Goal: Transaction & Acquisition: Register for event/course

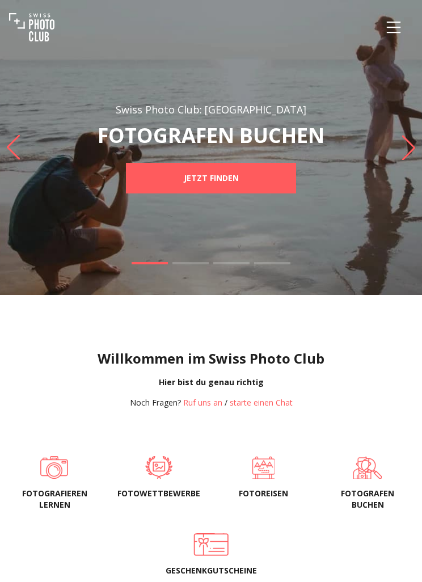
click at [394, 30] on icon "Menu" at bounding box center [394, 27] width 20 height 20
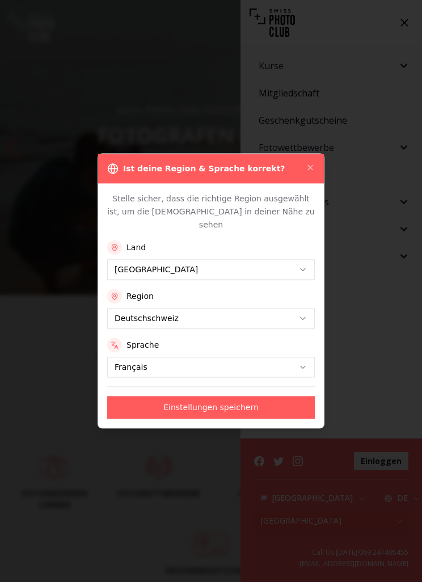
click at [264, 289] on div "Region" at bounding box center [211, 296] width 208 height 15
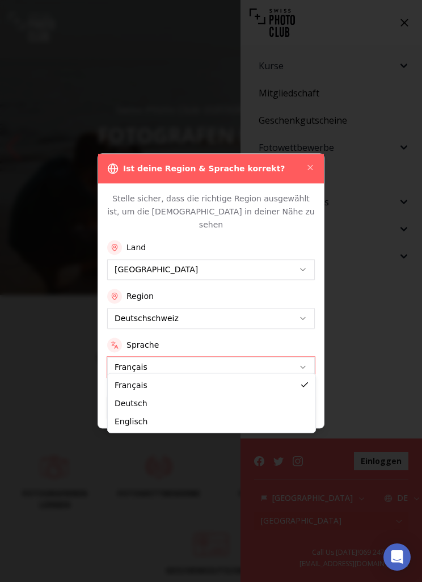
click at [220, 403] on button "Einstellungen speichern" at bounding box center [211, 408] width 208 height 23
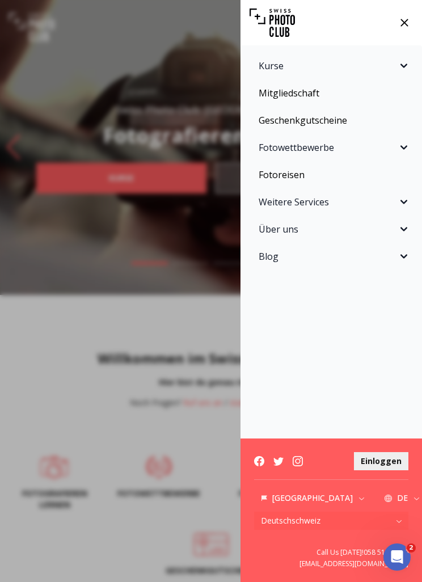
click at [412, 72] on button "Kurse" at bounding box center [331, 65] width 168 height 23
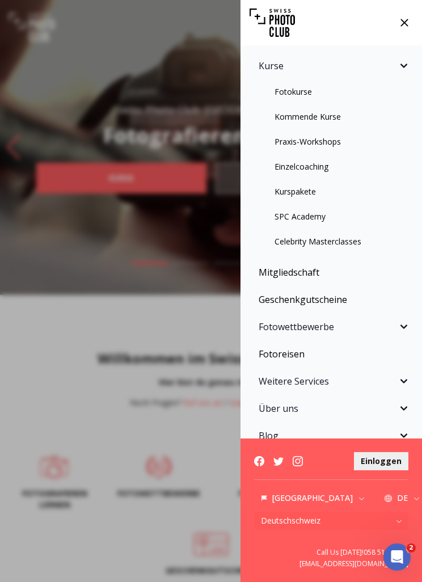
click at [330, 144] on link "Praxis-Workshops" at bounding box center [331, 142] width 168 height 20
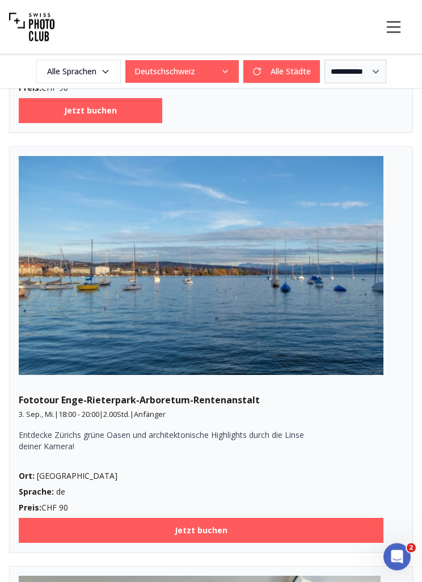
scroll to position [1240, 0]
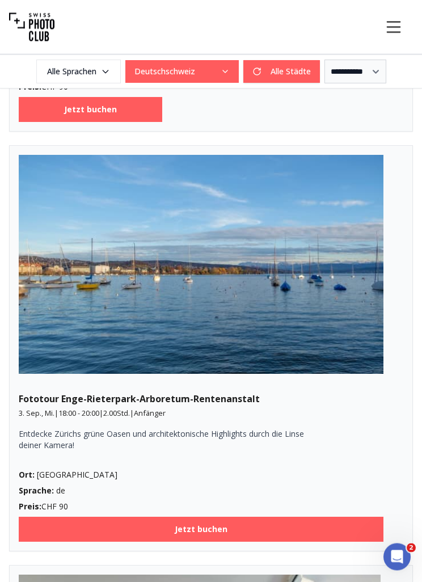
click at [223, 32] on p "2-hour photography practice workshop in the heart of [GEOGRAPHIC_DATA], focusin…" at bounding box center [166, 20] width 295 height 23
click at [175, 32] on p "2-hour photography practice workshop in the heart of [GEOGRAPHIC_DATA], focusin…" at bounding box center [166, 20] width 295 height 23
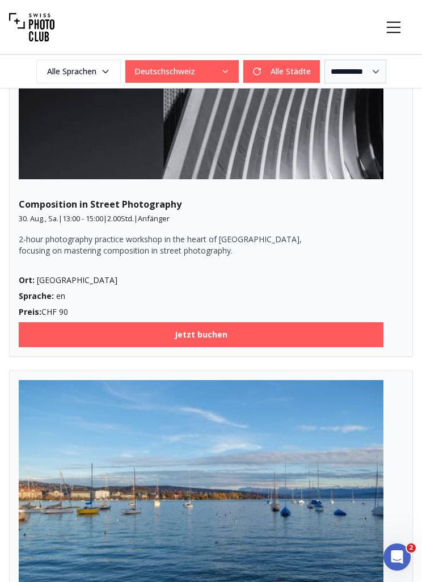
scroll to position [1145, 0]
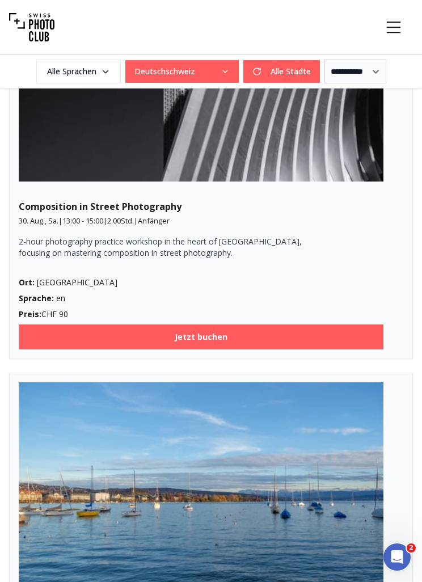
click at [244, 182] on img at bounding box center [201, 72] width 365 height 219
click at [205, 343] on b "Jetzt buchen" at bounding box center [201, 336] width 53 height 11
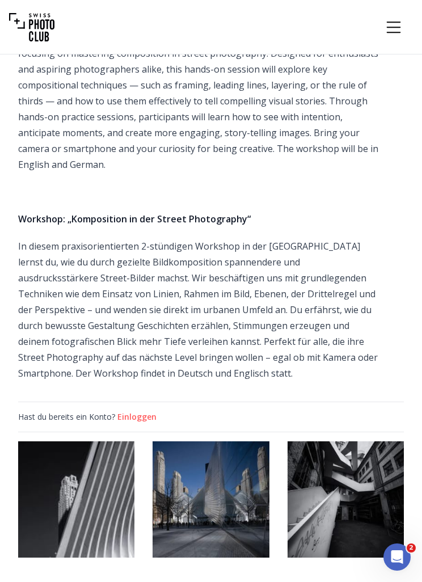
scroll to position [502, 0]
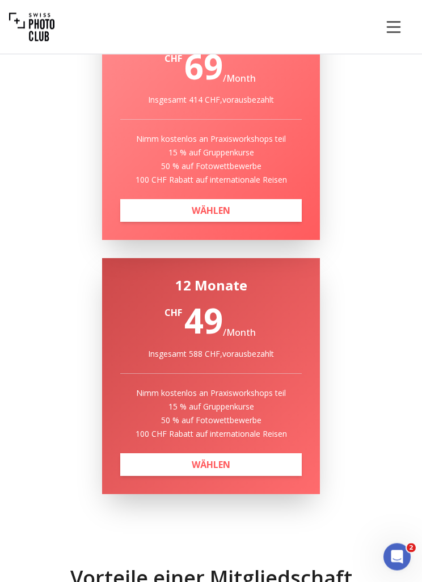
scroll to position [5975, 0]
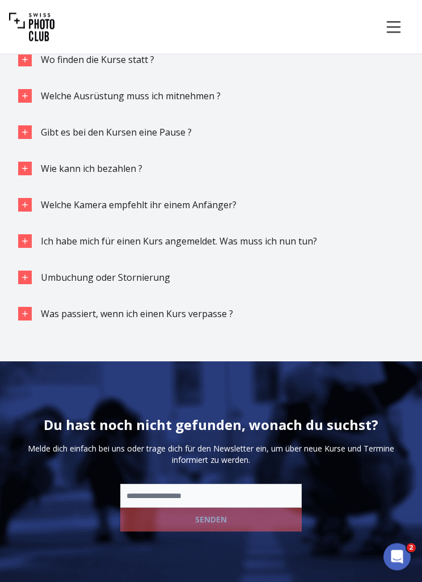
scroll to position [11549, 0]
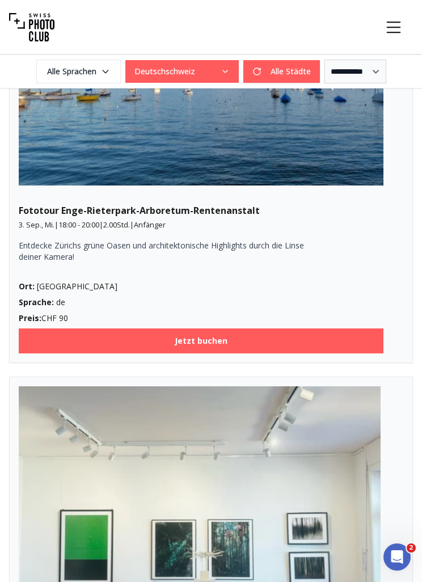
scroll to position [1561, 0]
